Goal: Task Accomplishment & Management: Manage account settings

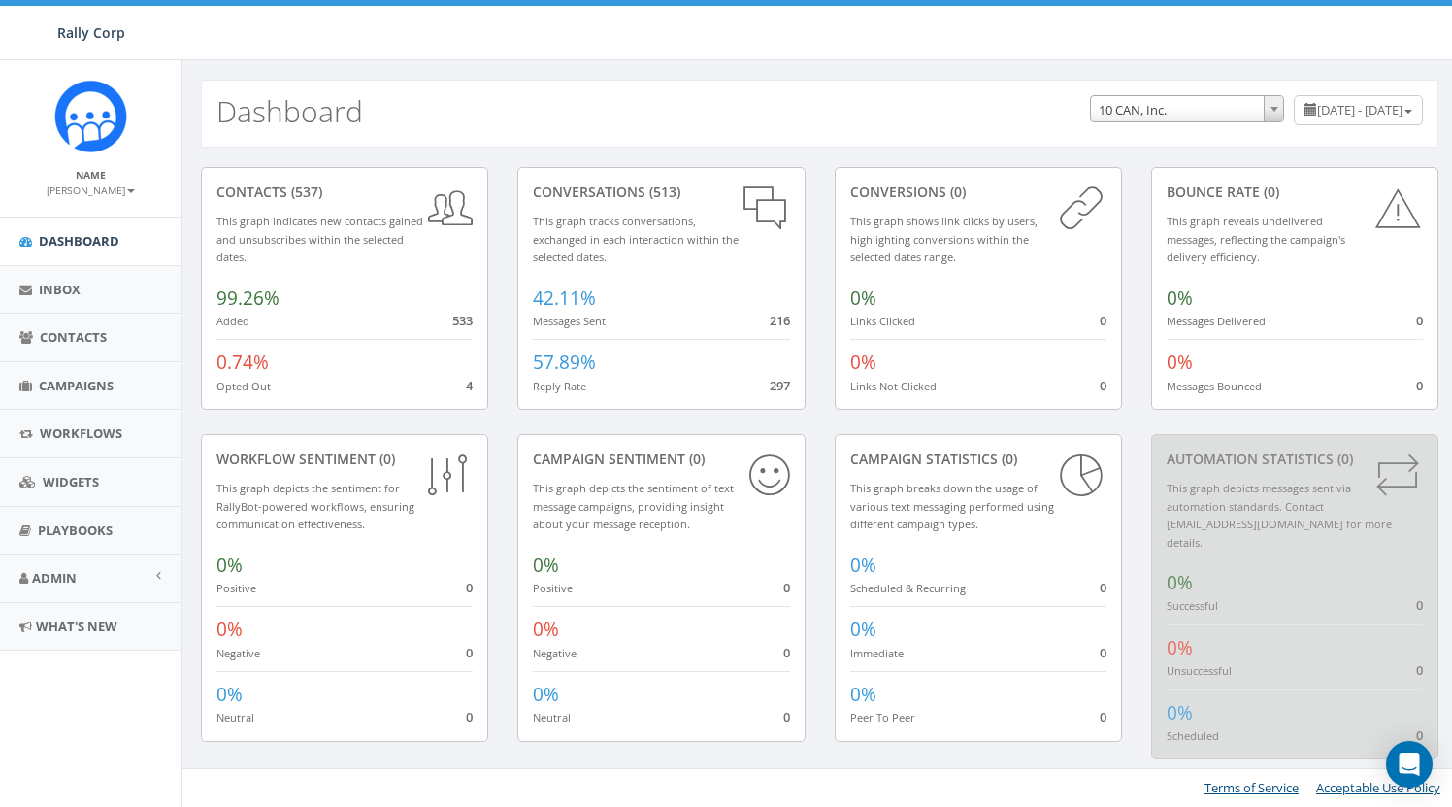
click at [83, 187] on small "[PERSON_NAME]" at bounding box center [91, 190] width 88 height 14
click at [83, 214] on link "Profile" at bounding box center [96, 220] width 153 height 24
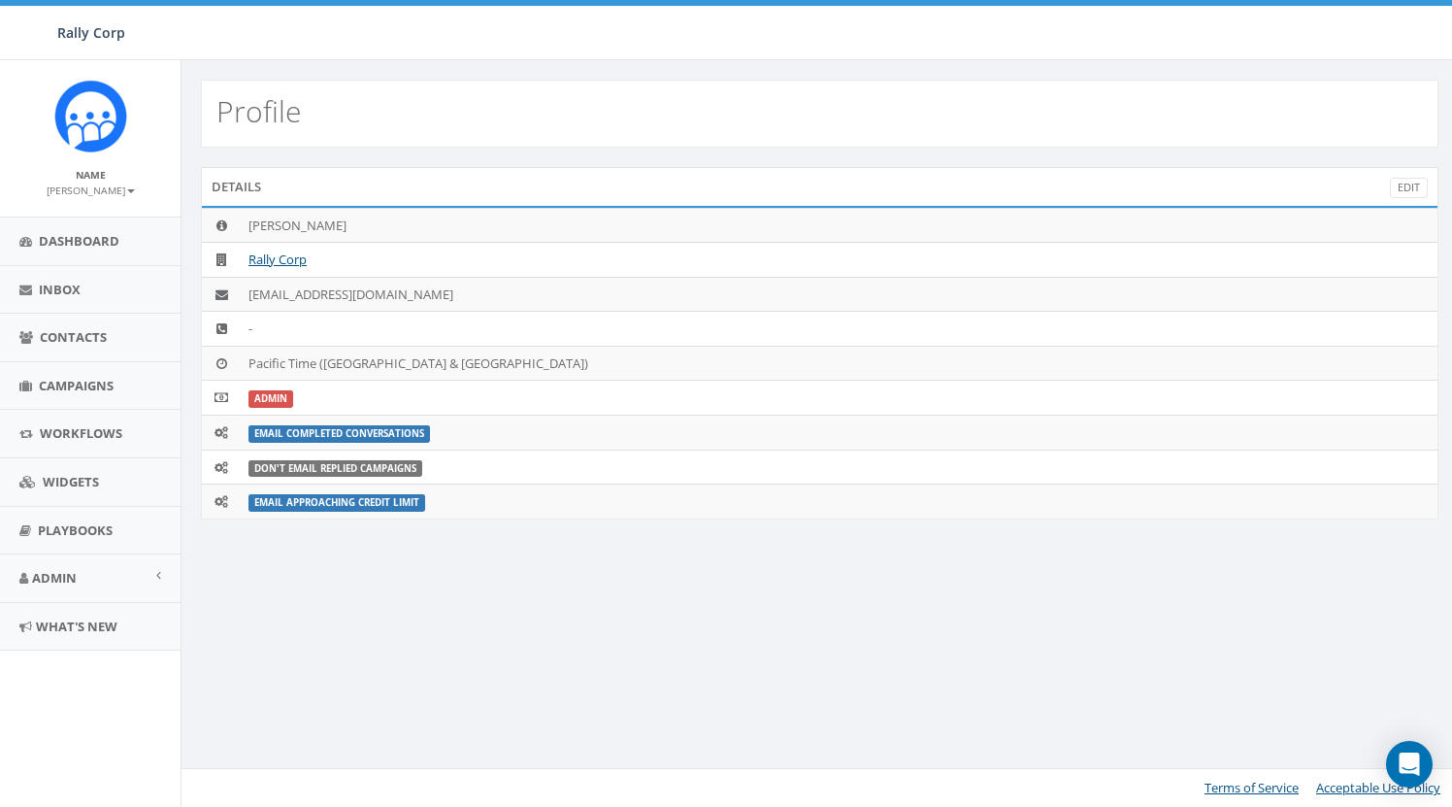
drag, startPoint x: 94, startPoint y: 190, endPoint x: 92, endPoint y: 200, distance: 9.9
click at [94, 191] on small "[PERSON_NAME]" at bounding box center [91, 190] width 88 height 14
click at [84, 240] on link "Sign Out" at bounding box center [96, 244] width 153 height 24
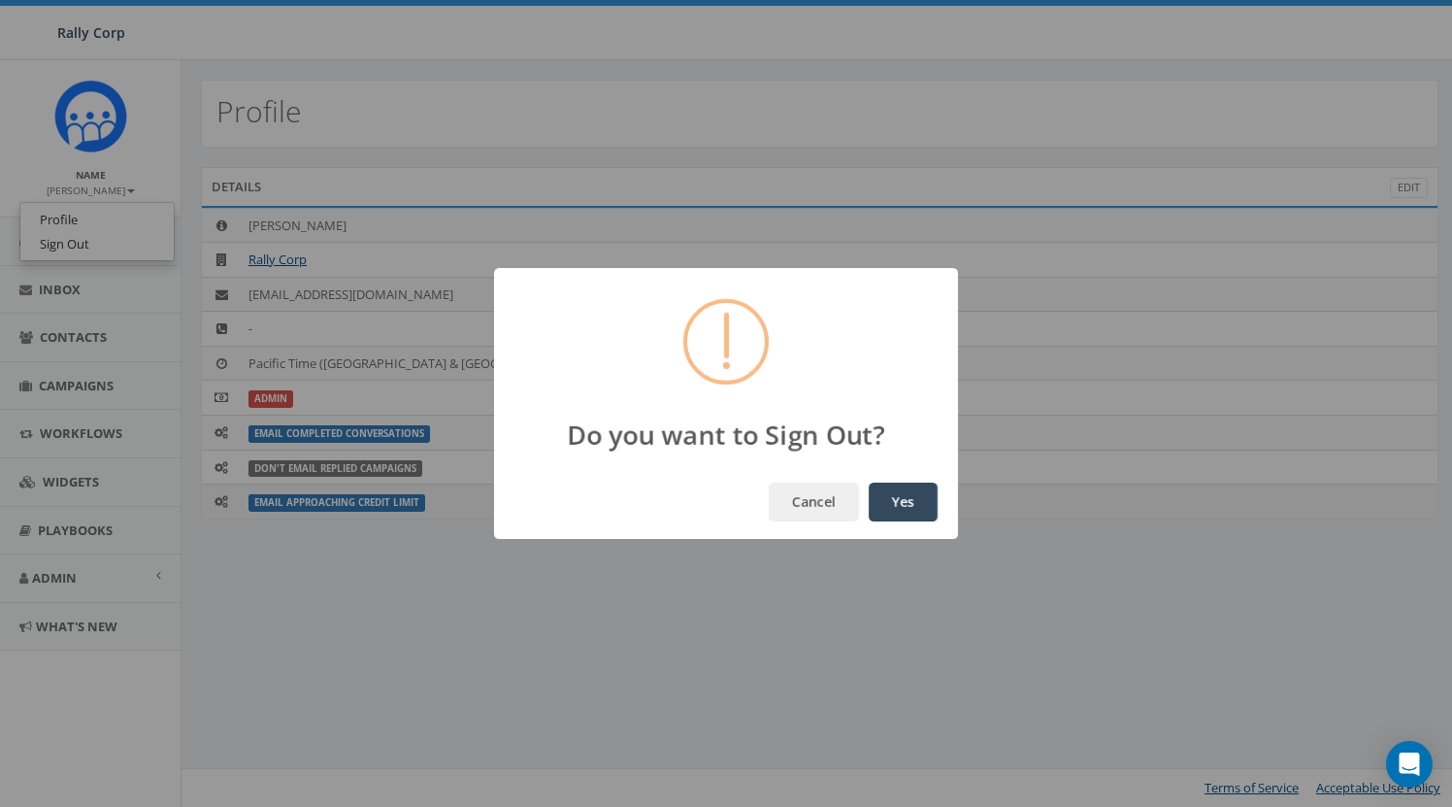
click at [876, 504] on button "Yes" at bounding box center [903, 501] width 69 height 39
